Goal: Task Accomplishment & Management: Complete application form

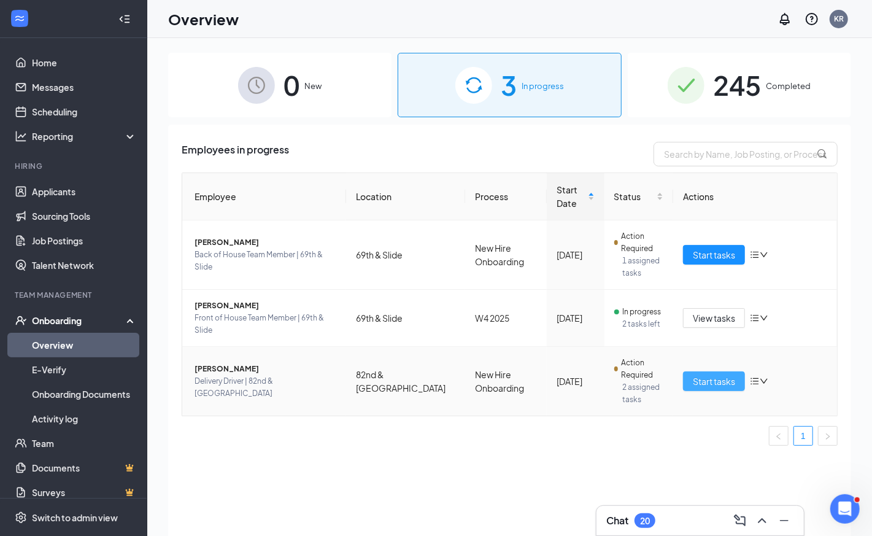
click at [708, 381] on span "Start tasks" at bounding box center [714, 381] width 42 height 14
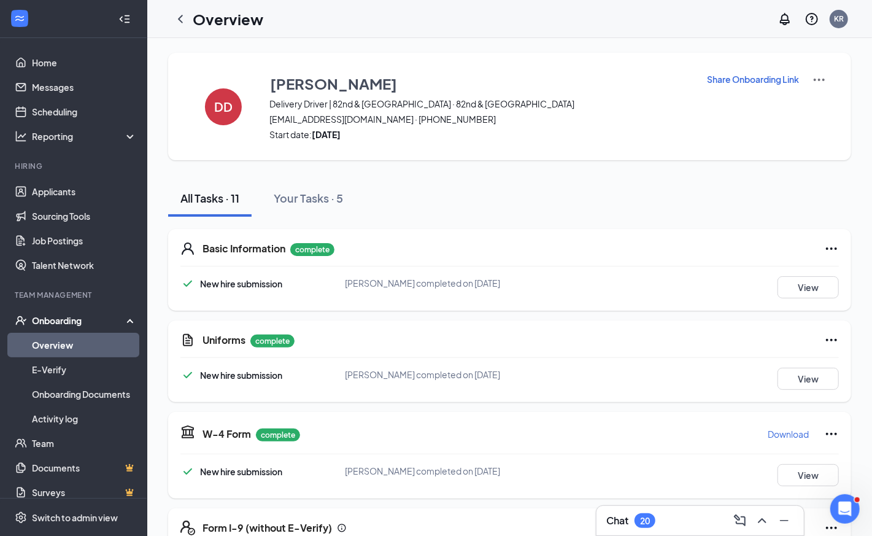
scroll to position [197, 0]
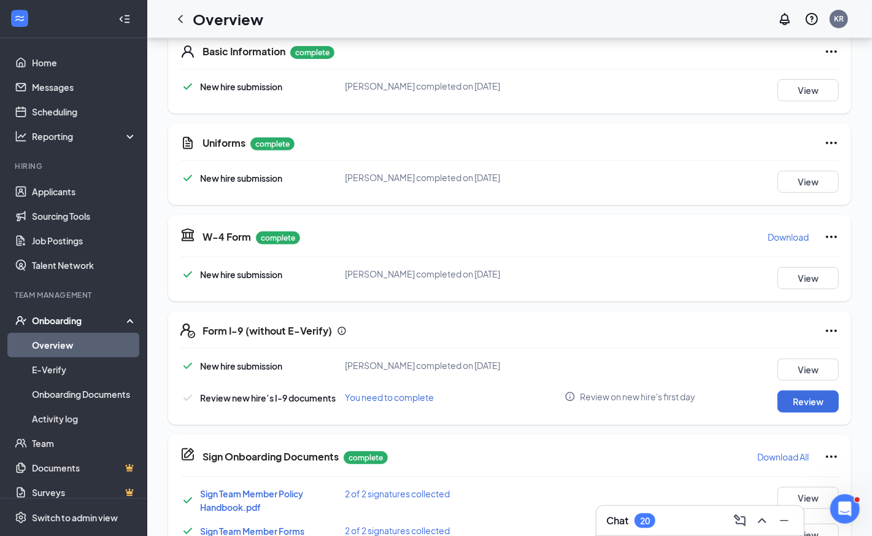
click at [786, 236] on p "Download" at bounding box center [788, 237] width 41 height 12
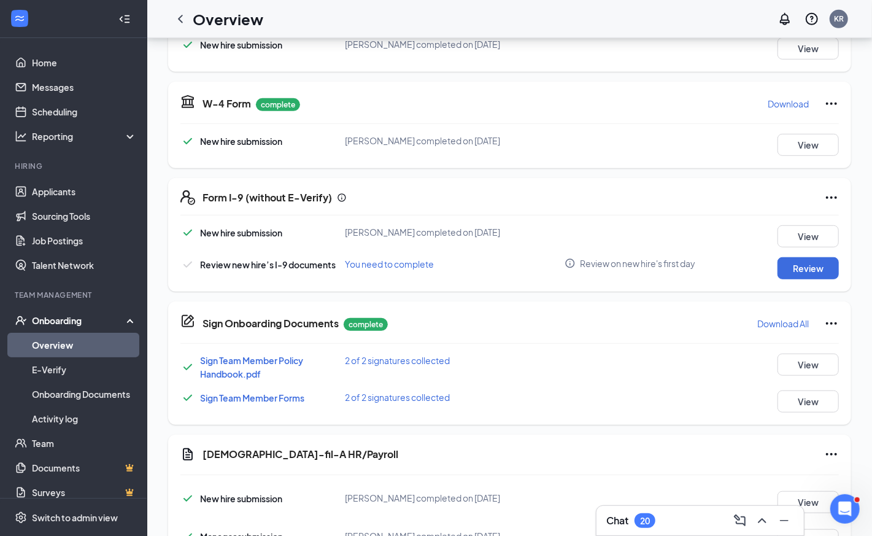
scroll to position [332, 0]
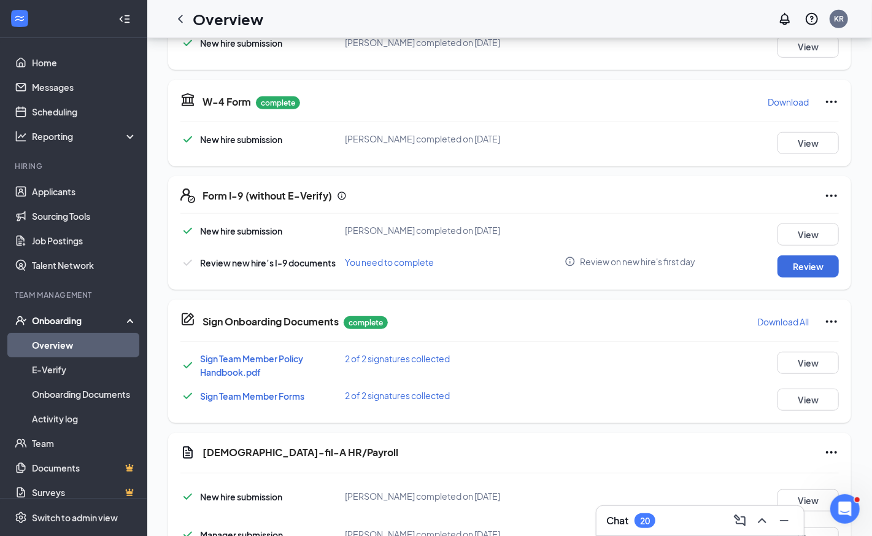
click at [768, 321] on p "Download All" at bounding box center [783, 321] width 52 height 12
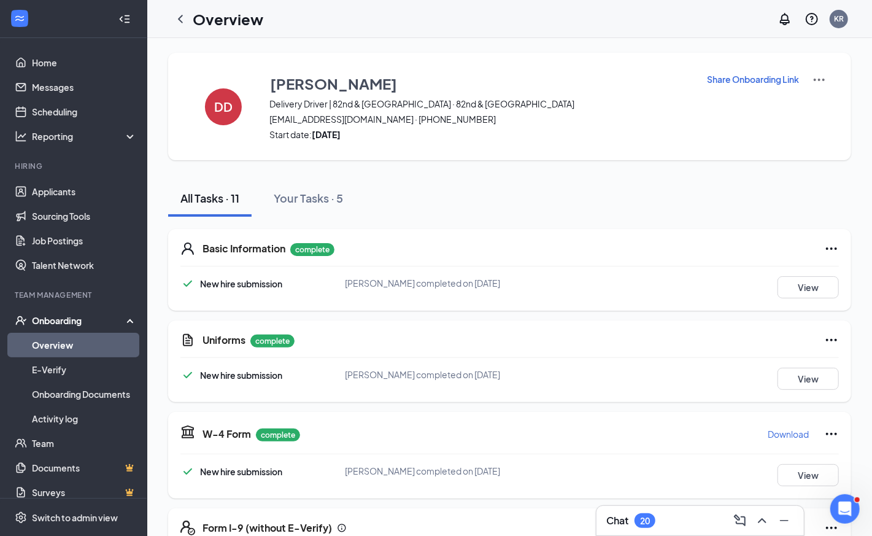
scroll to position [0, 0]
click at [806, 376] on button "View" at bounding box center [808, 379] width 61 height 22
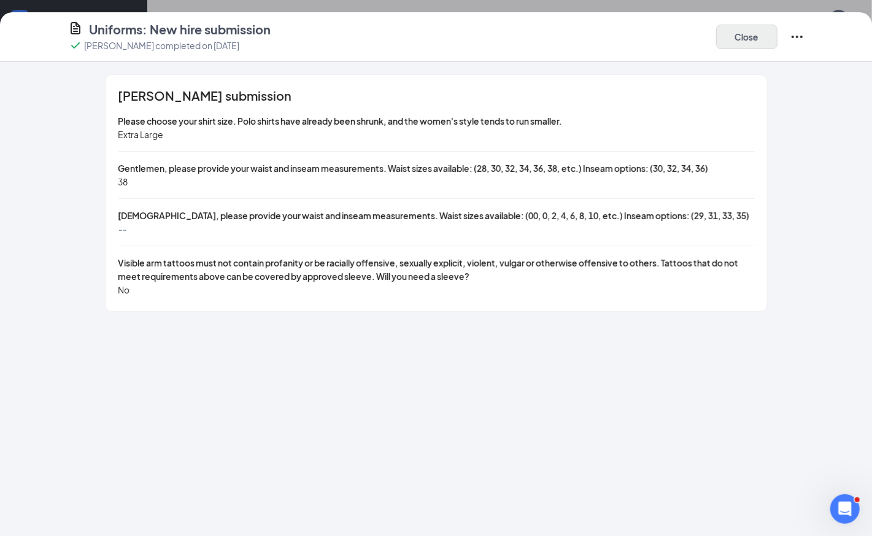
click at [749, 38] on button "Close" at bounding box center [746, 37] width 61 height 25
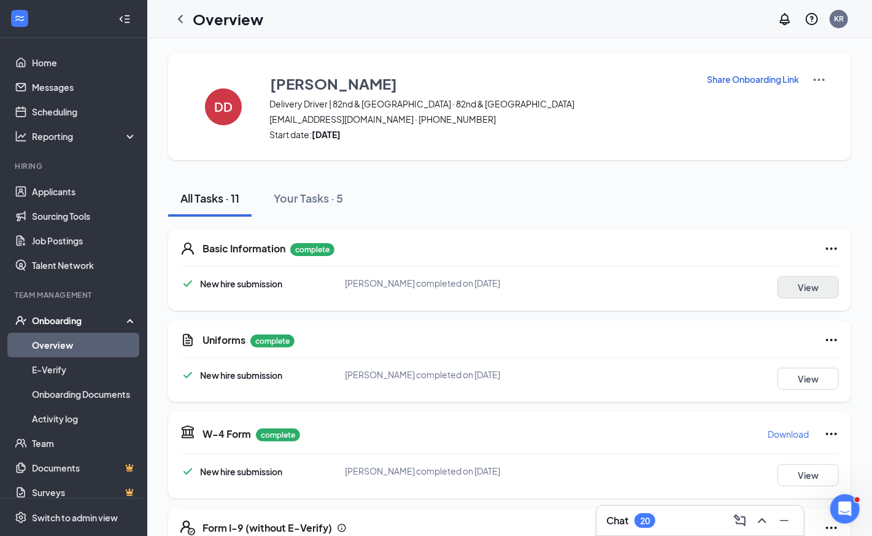
click at [817, 282] on button "View" at bounding box center [808, 287] width 61 height 22
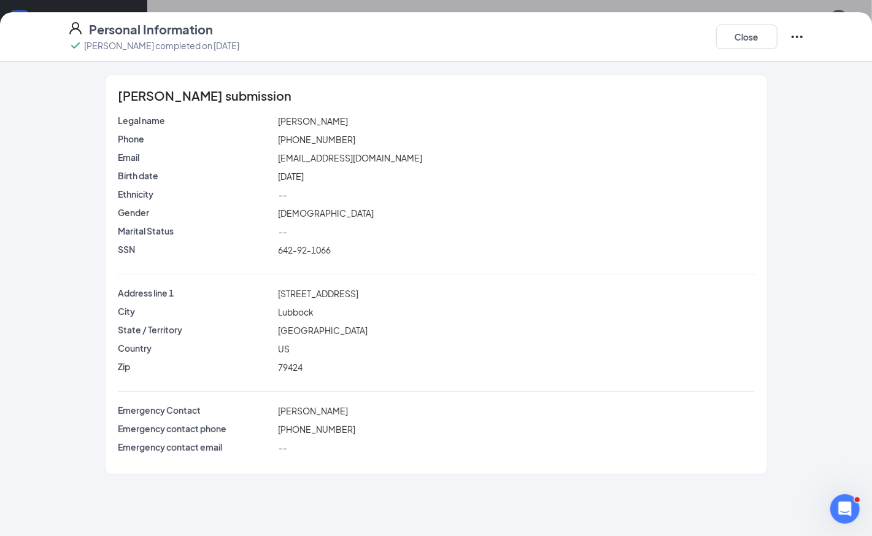
drag, startPoint x: 311, startPoint y: 117, endPoint x: 366, endPoint y: 118, distance: 55.3
click at [366, 118] on div "[PERSON_NAME]" at bounding box center [517, 121] width 482 height 14
copy span "[PERSON_NAME]"
drag, startPoint x: 279, startPoint y: 247, endPoint x: 403, endPoint y: 249, distance: 124.6
click at [403, 249] on div "642-92-1066" at bounding box center [517, 250] width 482 height 14
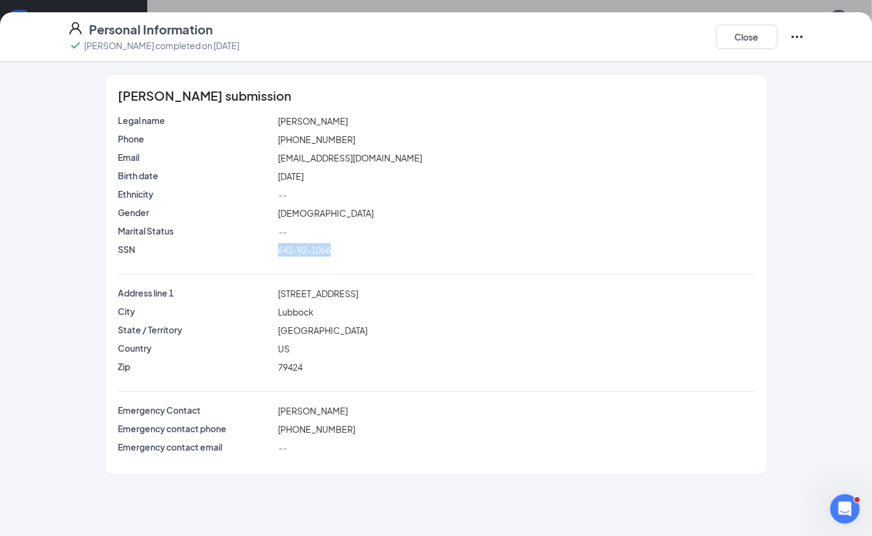
copy span "642-92-1066"
click at [383, 288] on div "[STREET_ADDRESS]" at bounding box center [517, 294] width 482 height 14
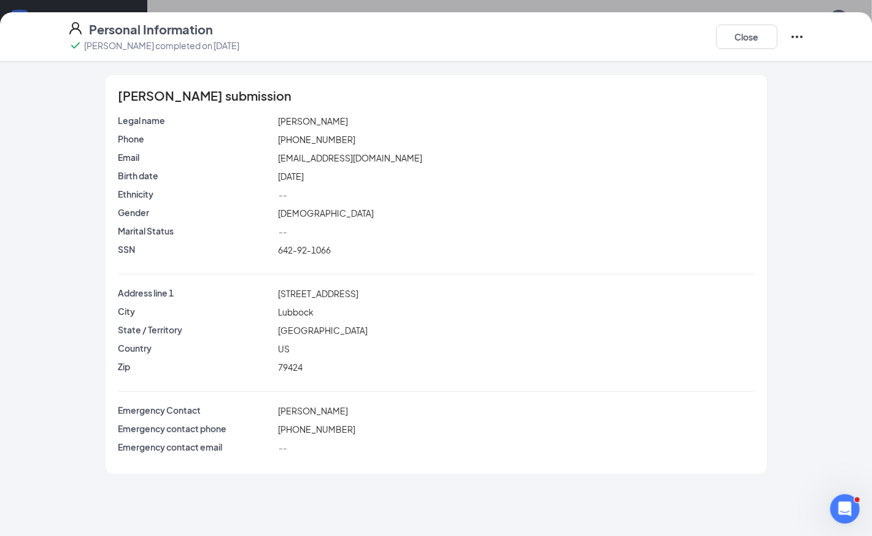
drag, startPoint x: 369, startPoint y: 288, endPoint x: 273, endPoint y: 290, distance: 96.4
click at [273, 290] on div "Address line [STREET_ADDRESS]" at bounding box center [436, 294] width 642 height 14
click at [408, 310] on div "Lubbock" at bounding box center [517, 312] width 482 height 14
drag, startPoint x: 369, startPoint y: 293, endPoint x: 280, endPoint y: 288, distance: 89.1
click at [280, 288] on div "[STREET_ADDRESS]" at bounding box center [517, 294] width 482 height 14
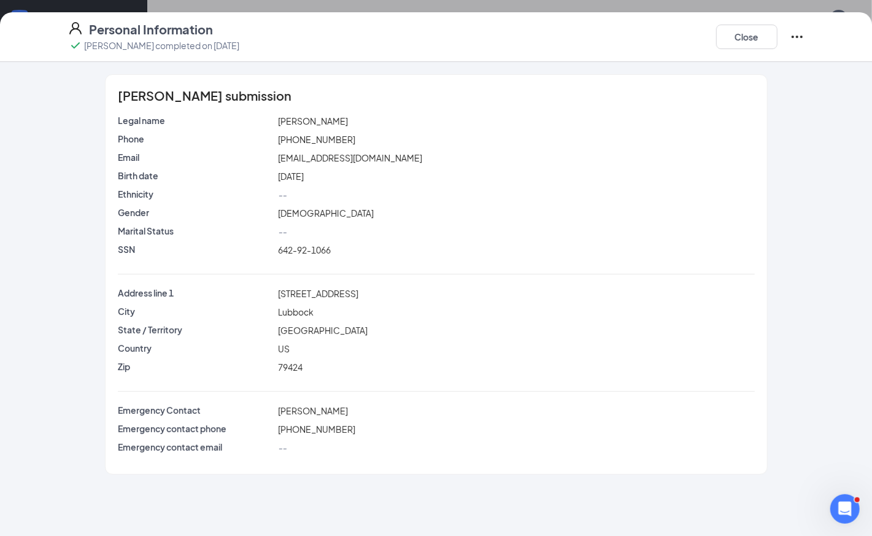
copy span "[STREET_ADDRESS]"
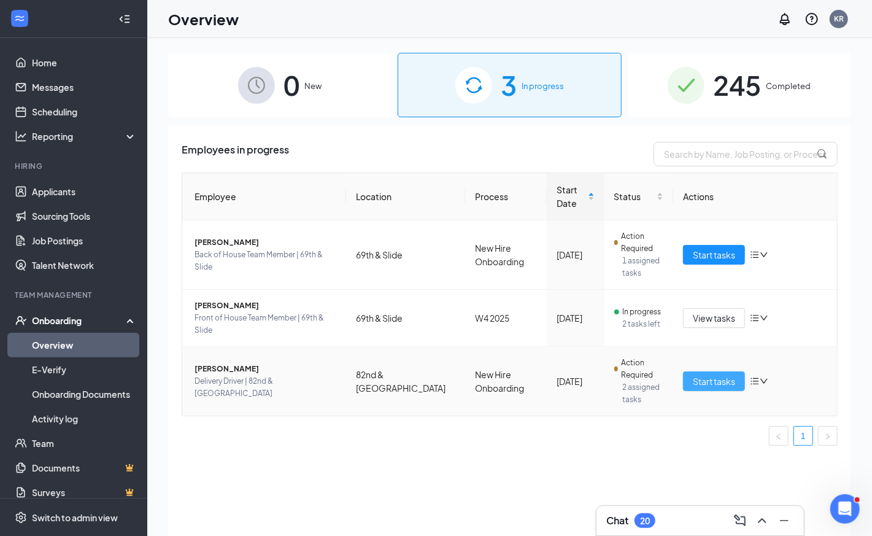
click at [722, 381] on span "Start tasks" at bounding box center [714, 381] width 42 height 14
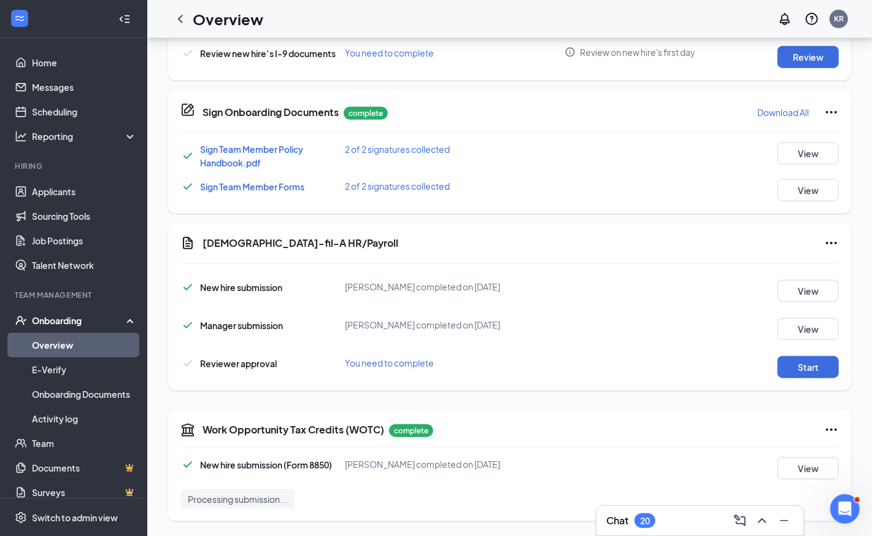
scroll to position [541, 0]
click at [813, 289] on button "View" at bounding box center [808, 291] width 61 height 22
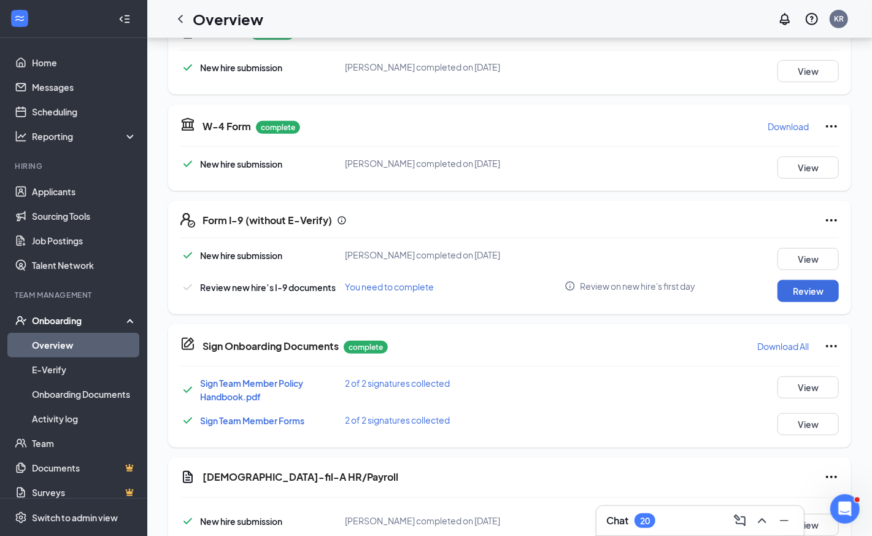
scroll to position [307, 0]
click at [791, 293] on button "Review" at bounding box center [808, 291] width 61 height 22
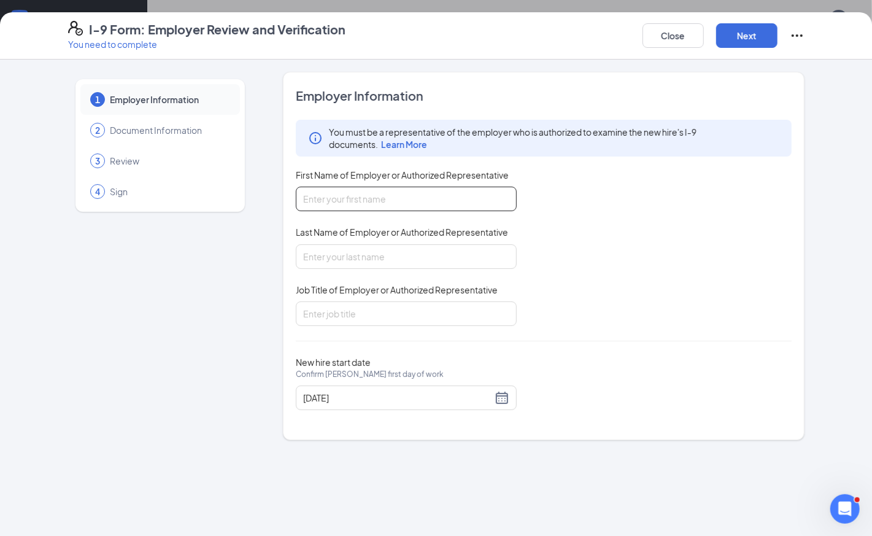
type input "k"
type input "Keenan"
type input "Raymond"
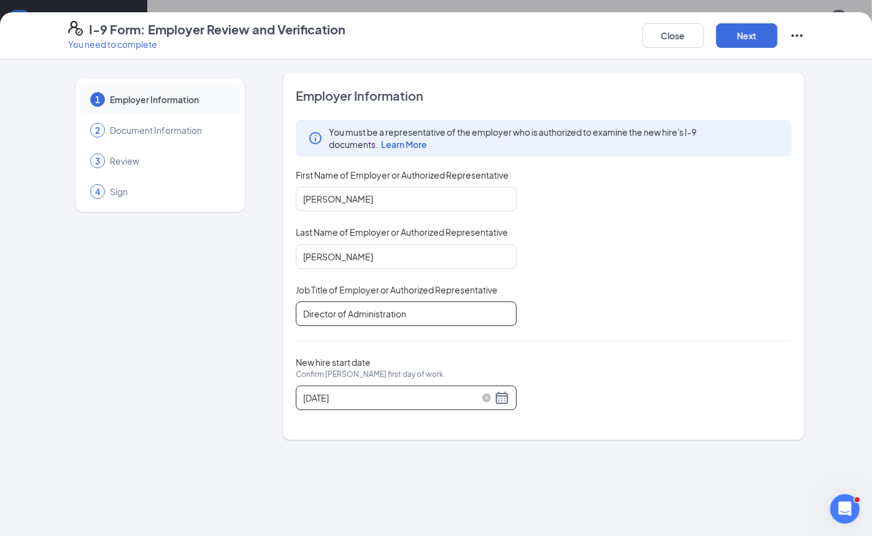
type input "Director of Administration"
click at [507, 392] on div "08/29/2025" at bounding box center [406, 397] width 206 height 15
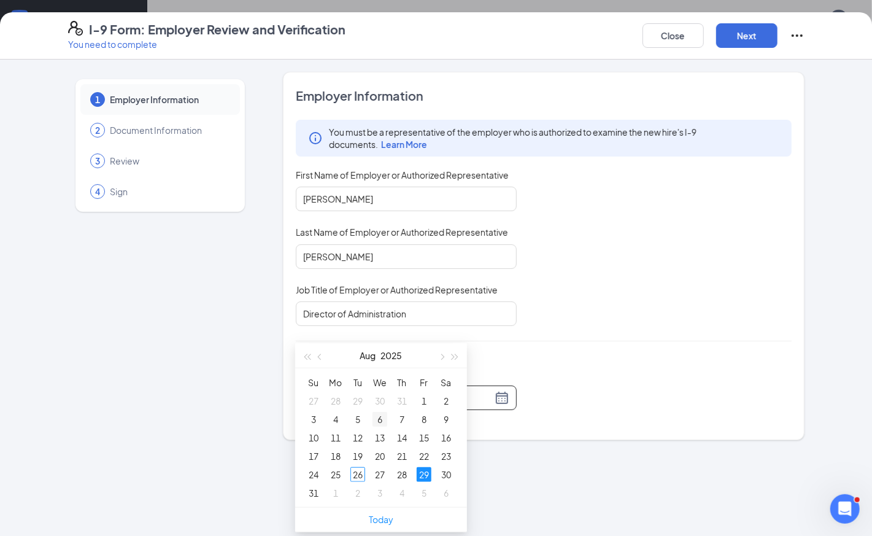
scroll to position [403, 0]
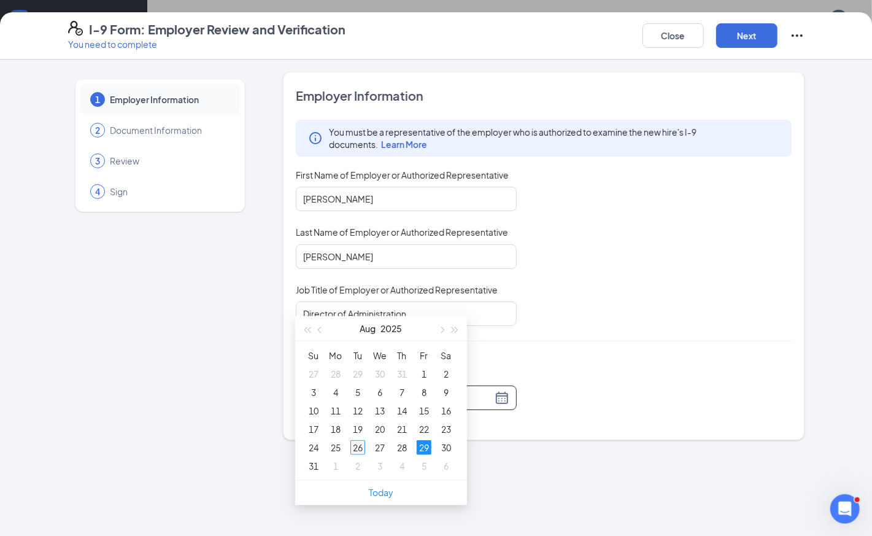
type input "08/26/2025"
click at [357, 445] on div "26" at bounding box center [357, 447] width 15 height 15
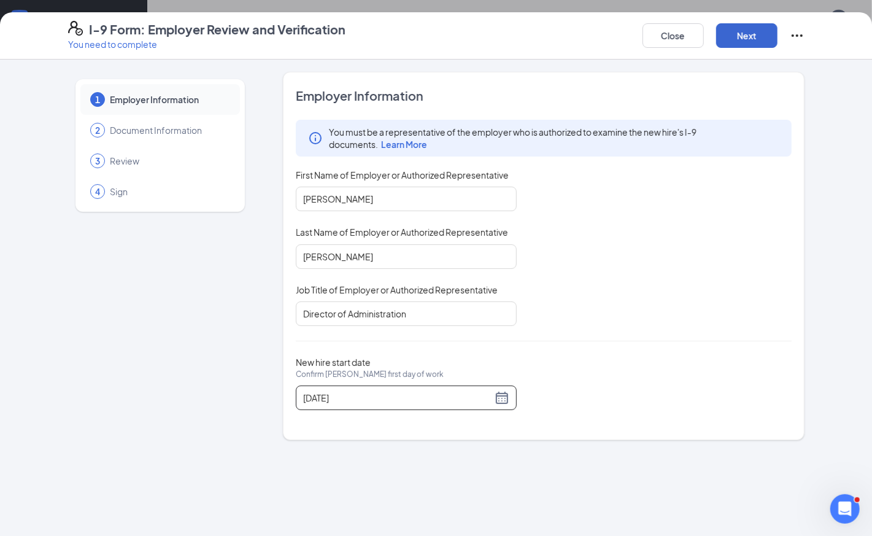
click at [741, 38] on button "Next" at bounding box center [746, 35] width 61 height 25
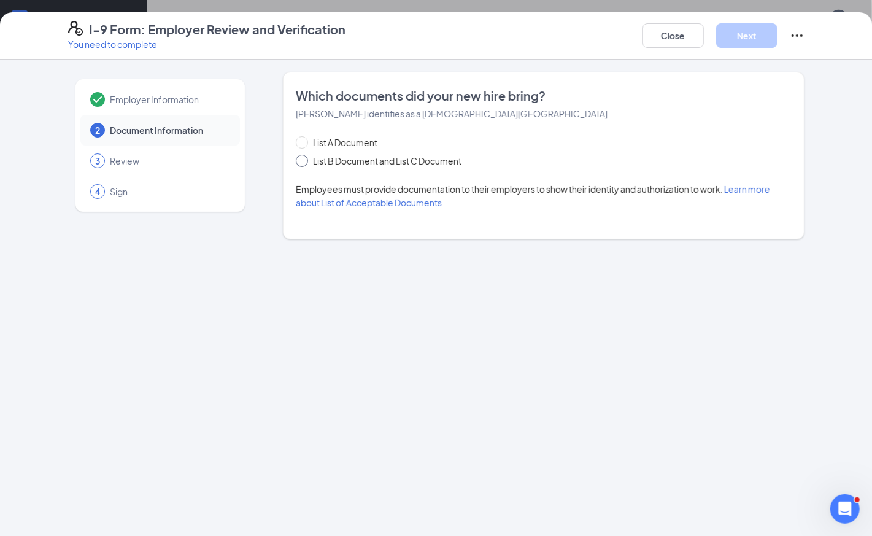
click at [307, 158] on span at bounding box center [302, 161] width 12 height 12
click at [304, 158] on input "List B Document and List C Document" at bounding box center [300, 159] width 9 height 9
radio input "true"
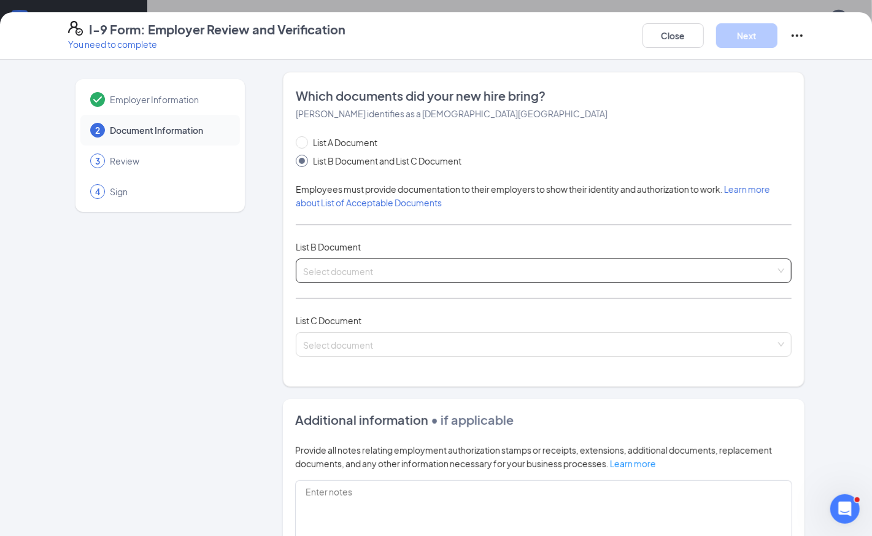
click at [325, 263] on input "search" at bounding box center [539, 268] width 473 height 18
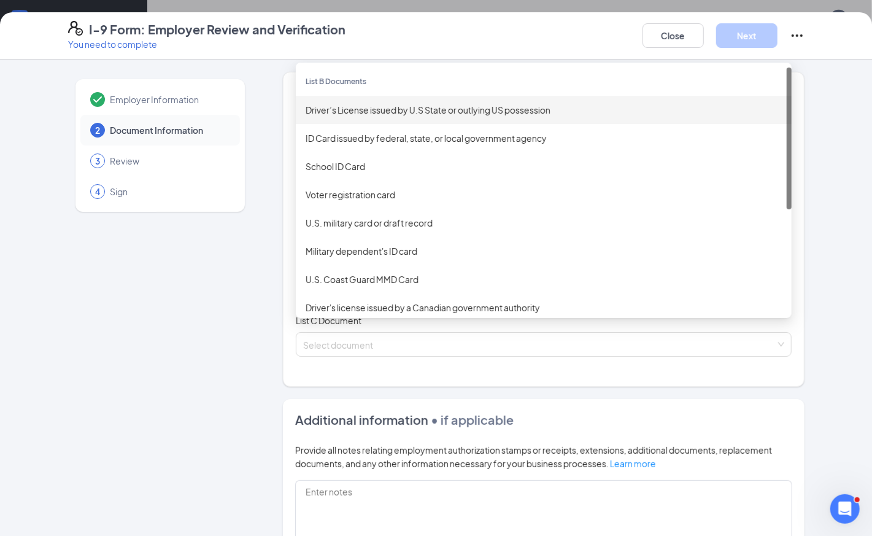
click at [356, 104] on div "Driver’s License issued by U.S State or outlying US possession" at bounding box center [544, 110] width 476 height 14
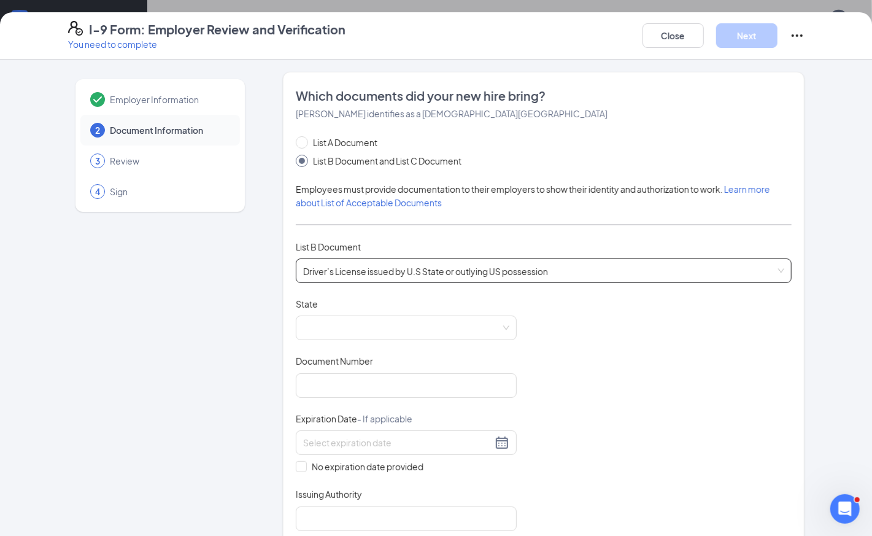
scroll to position [17, 0]
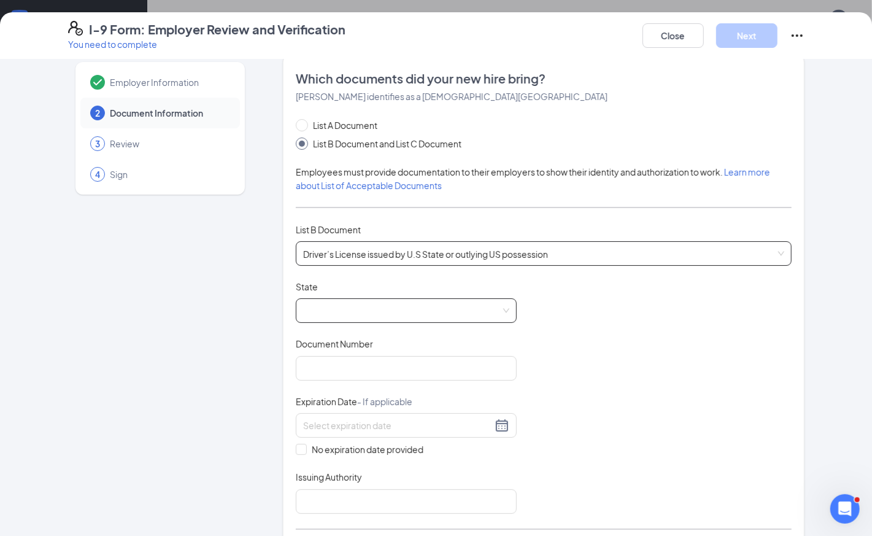
click at [349, 312] on span at bounding box center [406, 310] width 206 height 23
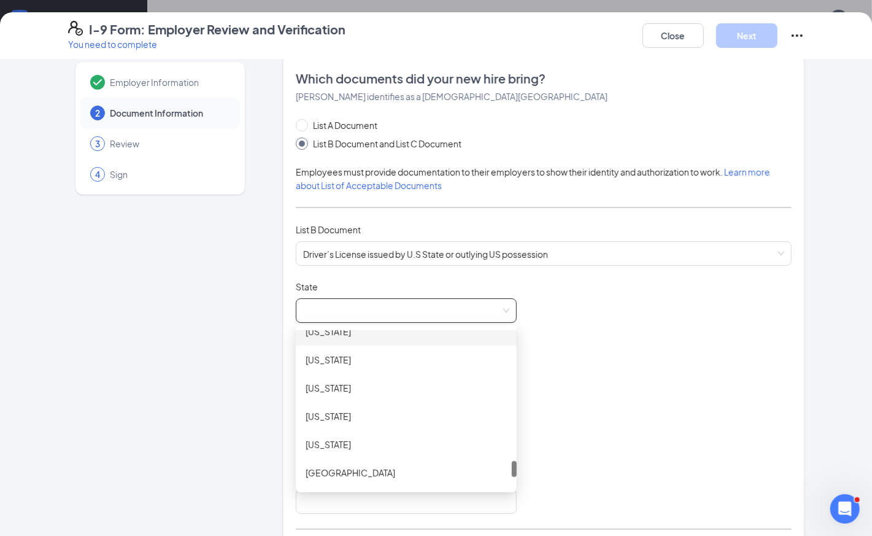
scroll to position [1262, 0]
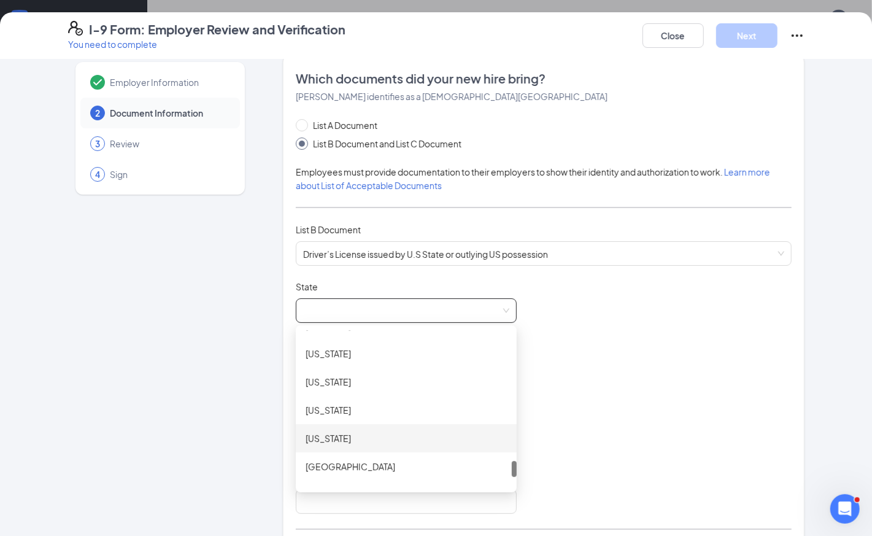
click at [342, 431] on div "Virginia" at bounding box center [406, 438] width 201 height 14
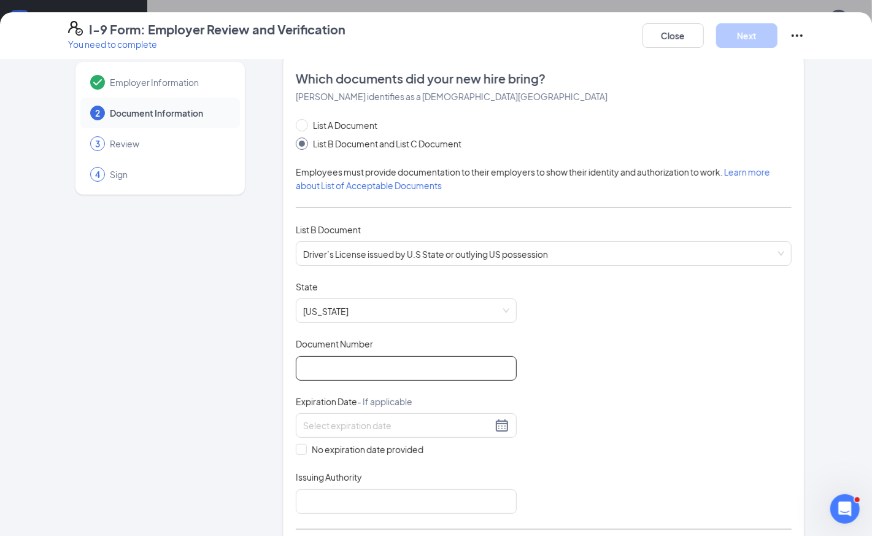
click at [398, 363] on input "Document Number" at bounding box center [406, 368] width 221 height 25
type input "A63810836"
click at [368, 419] on input at bounding box center [397, 426] width 189 height 14
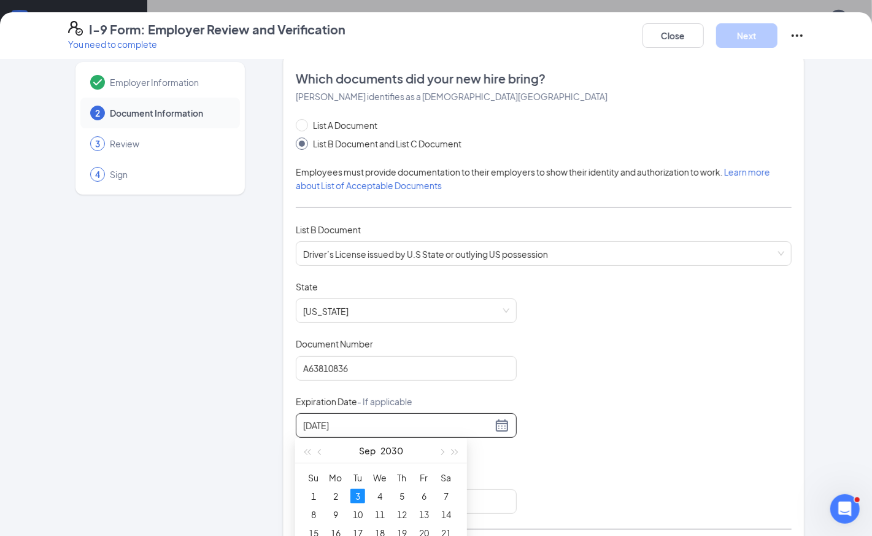
type input "09/03/2030"
click at [356, 490] on div "3" at bounding box center [357, 496] width 15 height 15
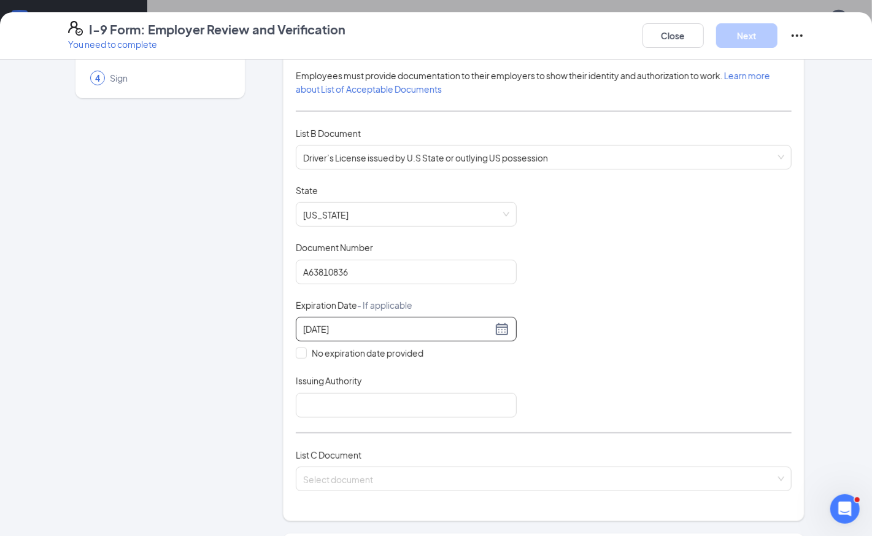
scroll to position [122, 0]
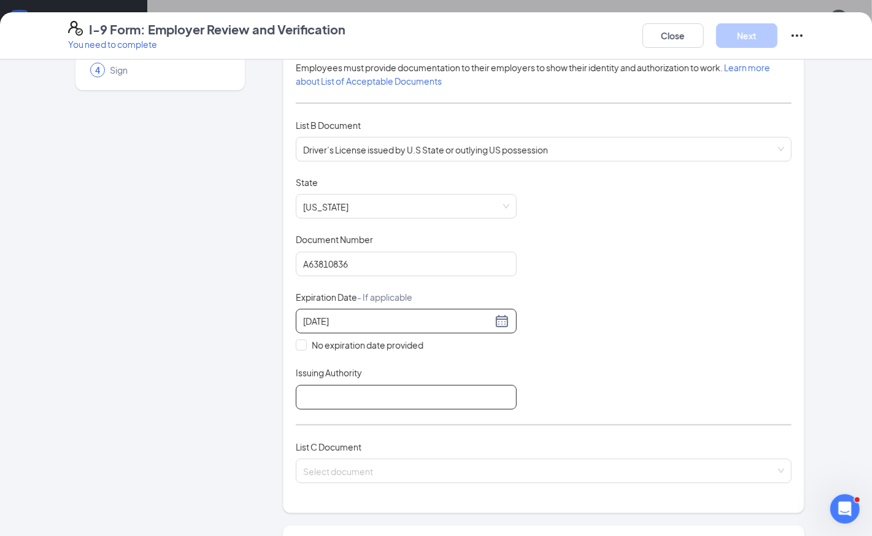
click at [323, 391] on input "Issuing Authority" at bounding box center [406, 397] width 221 height 25
type input "Virginia"
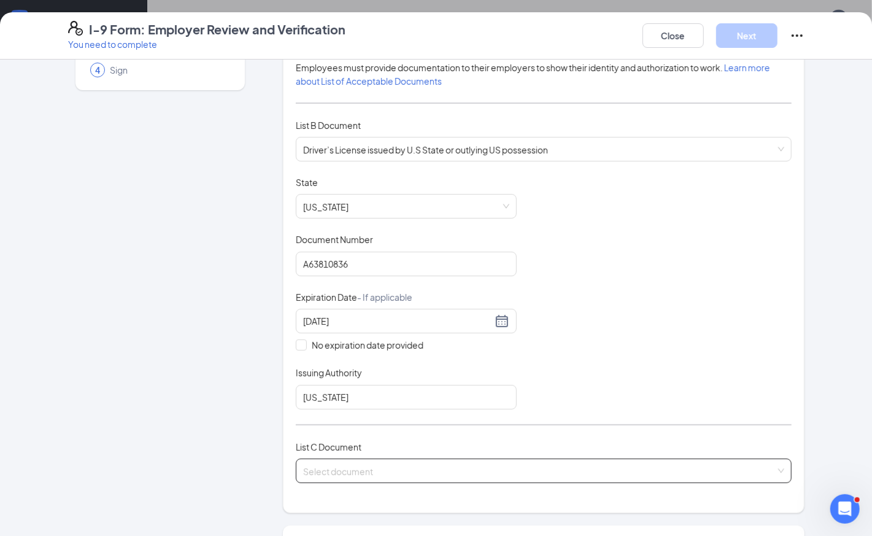
click at [322, 465] on input "search" at bounding box center [539, 468] width 473 height 18
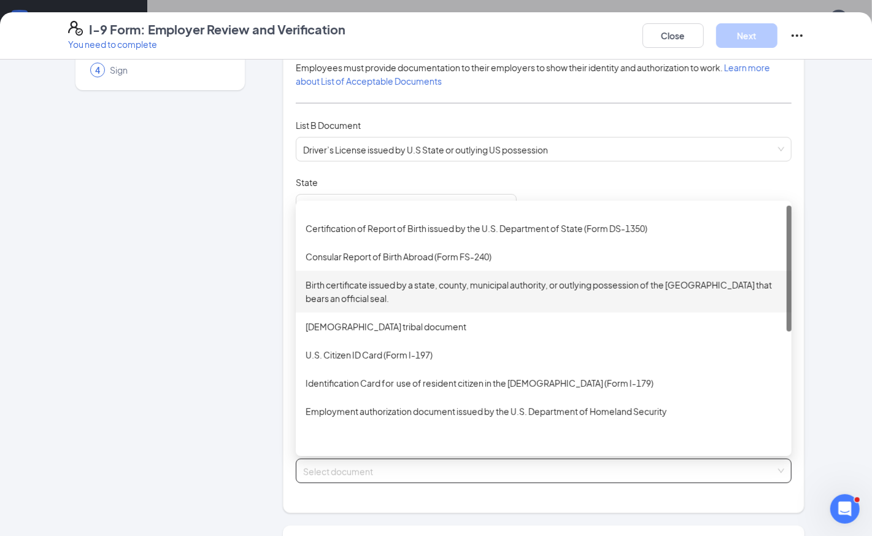
scroll to position [0, 0]
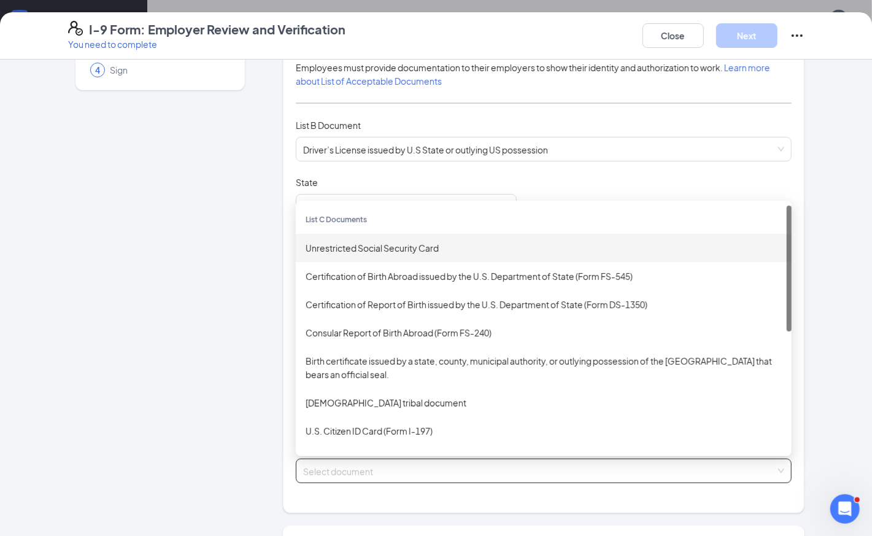
click at [337, 244] on div "Unrestricted Social Security Card" at bounding box center [544, 248] width 476 height 14
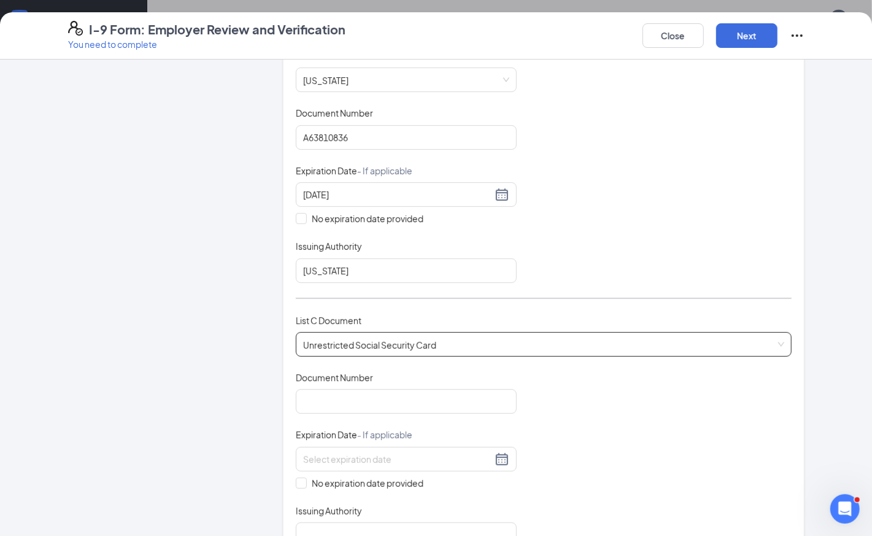
scroll to position [271, 0]
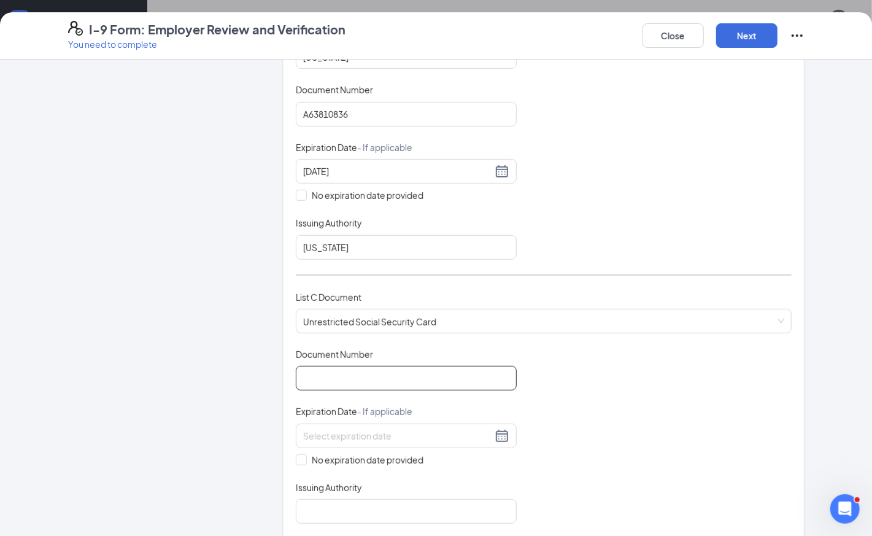
click at [371, 375] on input "Document Number" at bounding box center [406, 378] width 221 height 25
type input "642921066"
click at [302, 454] on input "No expiration date provided" at bounding box center [300, 458] width 9 height 9
checkbox input "true"
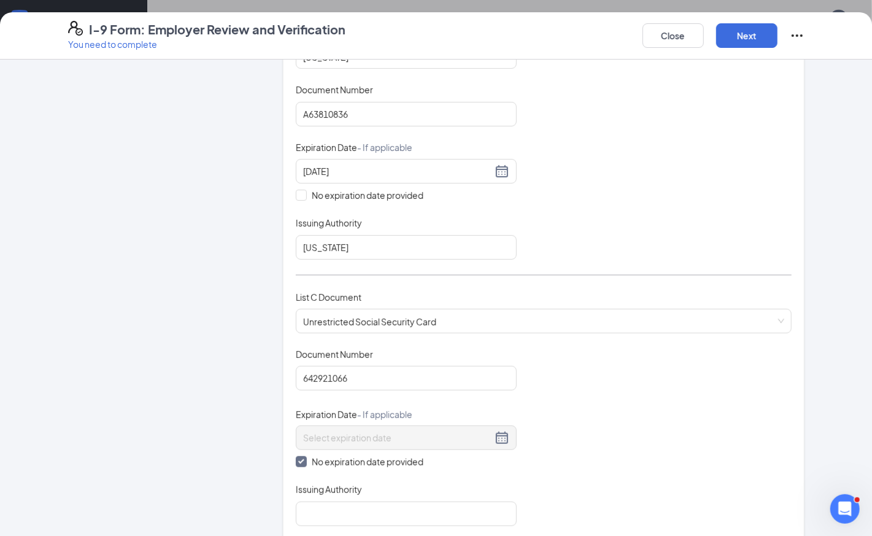
click at [327, 495] on div "Issuing Authority" at bounding box center [406, 492] width 221 height 18
drag, startPoint x: 332, startPoint y: 506, endPoint x: 332, endPoint y: 493, distance: 13.5
click at [332, 506] on input "Issuing Authority" at bounding box center [406, 513] width 221 height 25
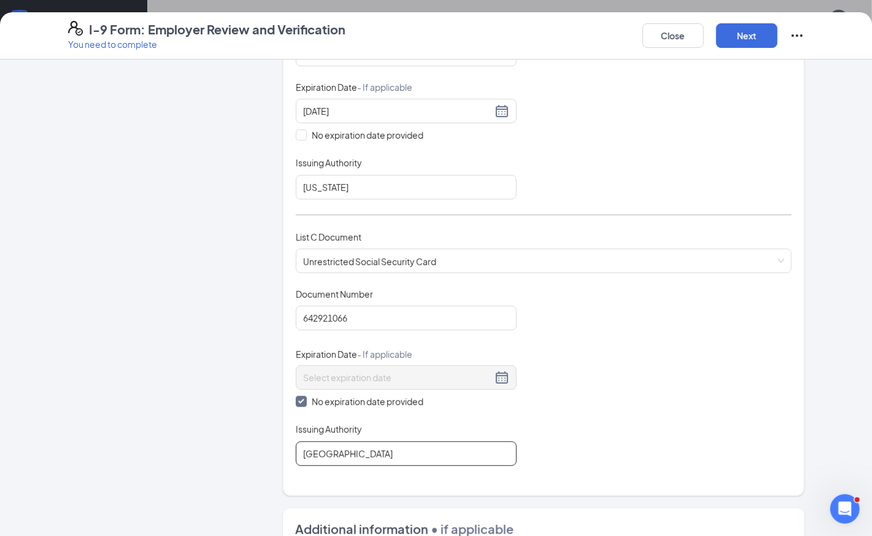
scroll to position [541, 0]
type input "USA"
click at [756, 31] on button "Next" at bounding box center [746, 35] width 61 height 25
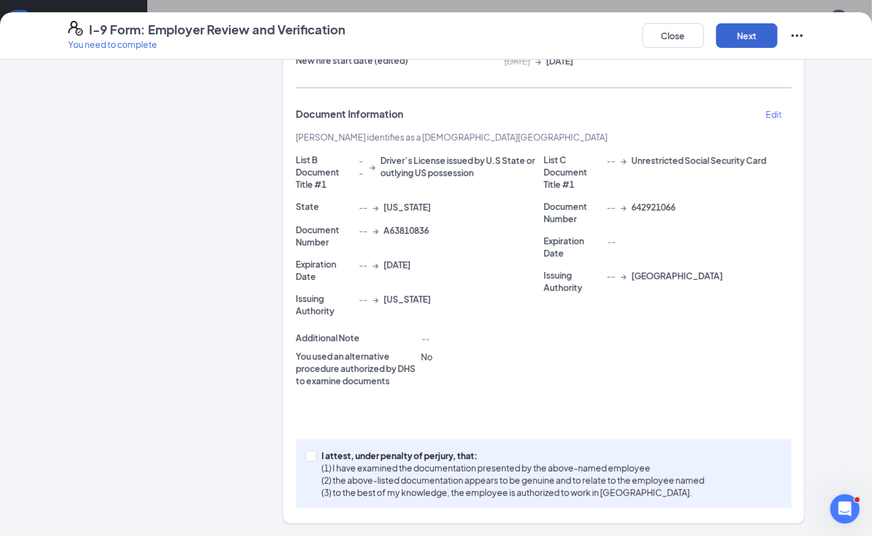
scroll to position [180, 0]
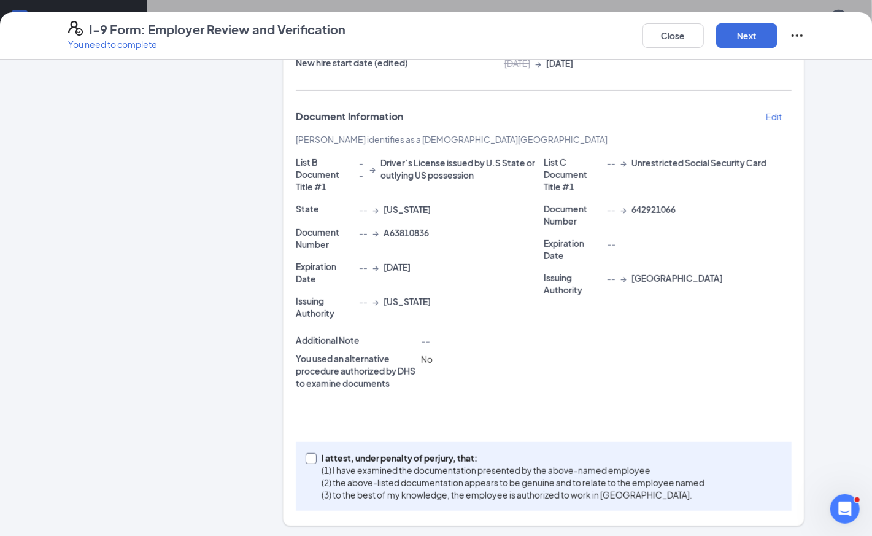
click at [313, 455] on input "I attest, under penalty of perjury, that: (1) I have examined the documentation…" at bounding box center [310, 457] width 9 height 9
checkbox input "true"
click at [740, 41] on button "Next" at bounding box center [746, 35] width 61 height 25
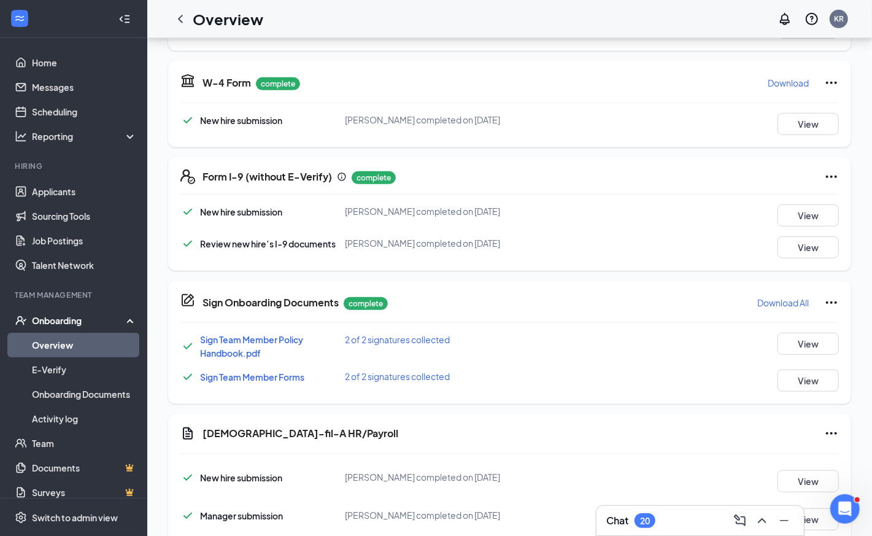
scroll to position [327, 0]
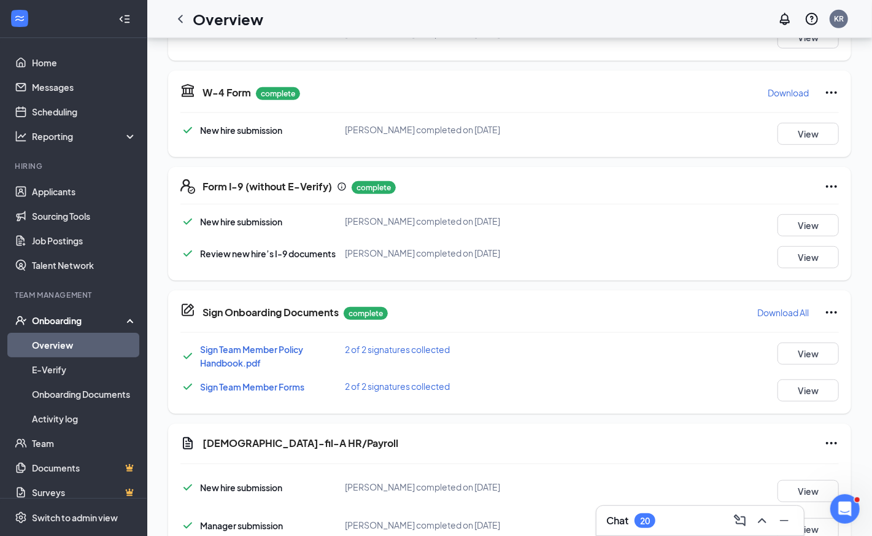
scroll to position [320, 0]
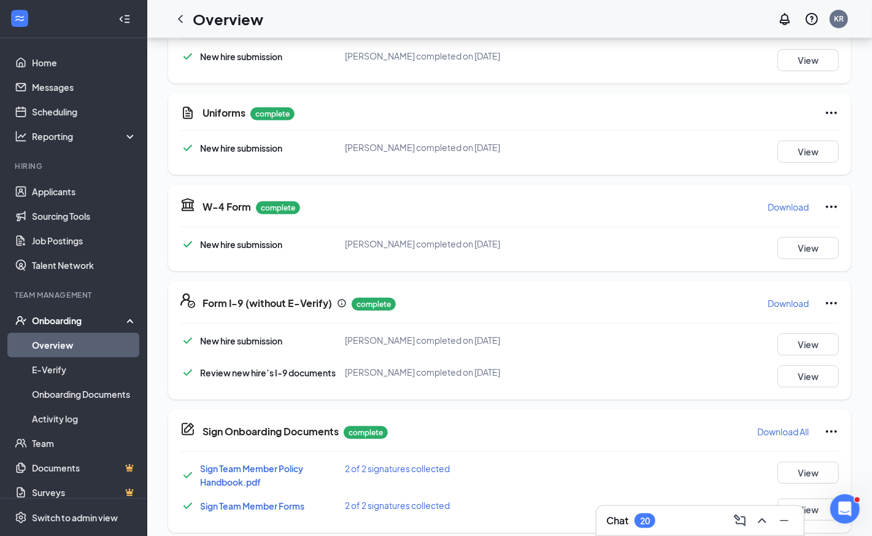
scroll to position [234, 0]
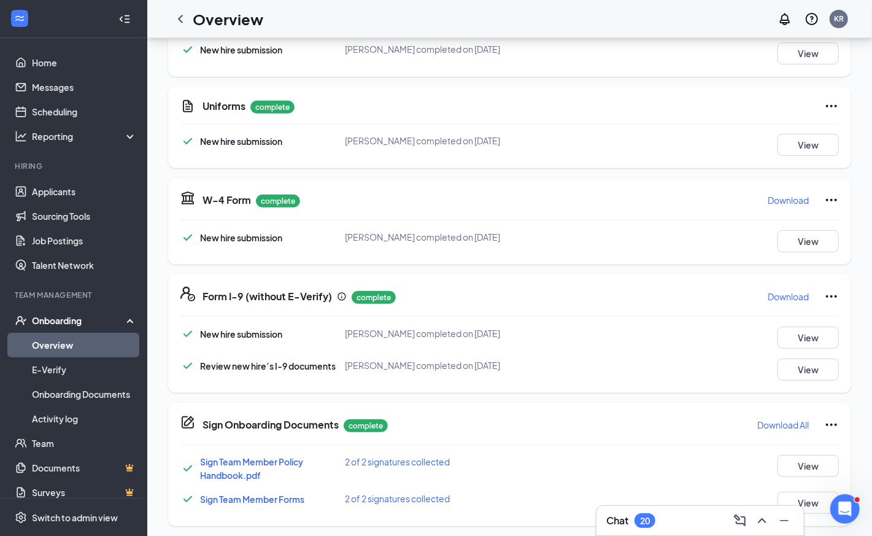
click at [779, 296] on p "Download" at bounding box center [788, 296] width 41 height 12
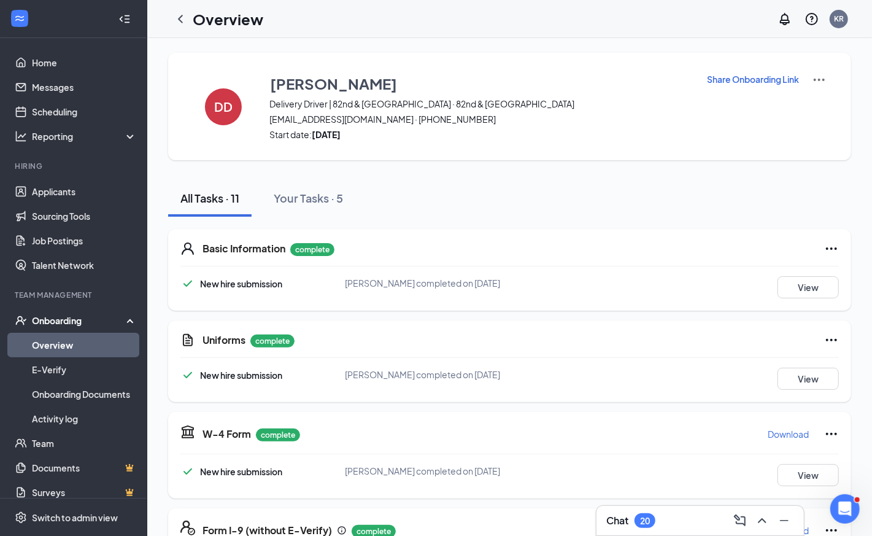
scroll to position [0, 0]
drag, startPoint x: 268, startPoint y: 118, endPoint x: 385, endPoint y: 119, distance: 117.2
click at [385, 119] on div "DD Dillon Deanda Delivery Driver | 82nd & Milwaukee · 82nd & Milwaukee dillonde…" at bounding box center [509, 106] width 683 height 107
copy span "[EMAIL_ADDRESS][DOMAIN_NAME]"
